Goal: Task Accomplishment & Management: Manage account settings

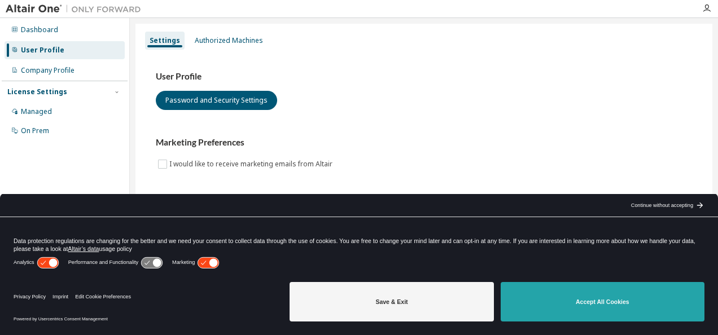
click at [558, 289] on button "Accept All Cookies" at bounding box center [602, 301] width 204 height 39
